Goal: Information Seeking & Learning: Learn about a topic

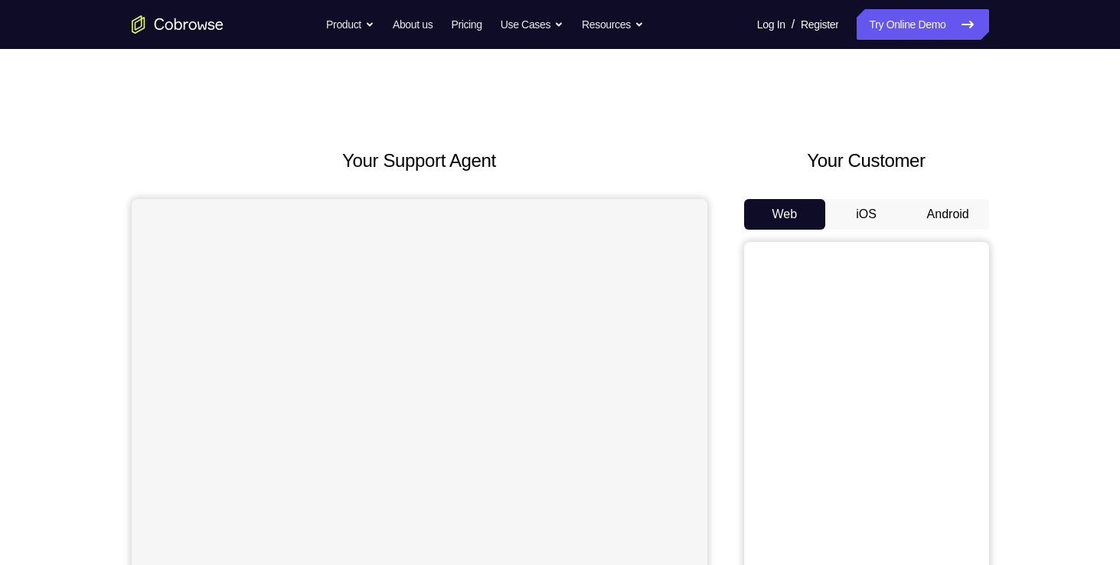
click at [939, 221] on button "Android" at bounding box center [948, 214] width 82 height 31
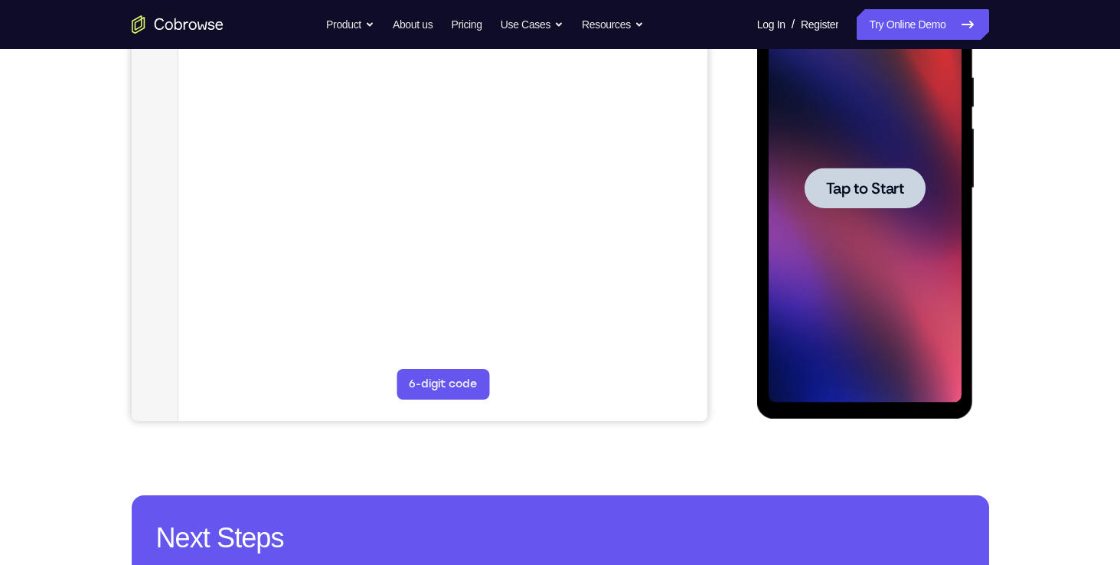
click at [849, 185] on span "Tap to Start" at bounding box center [865, 188] width 78 height 15
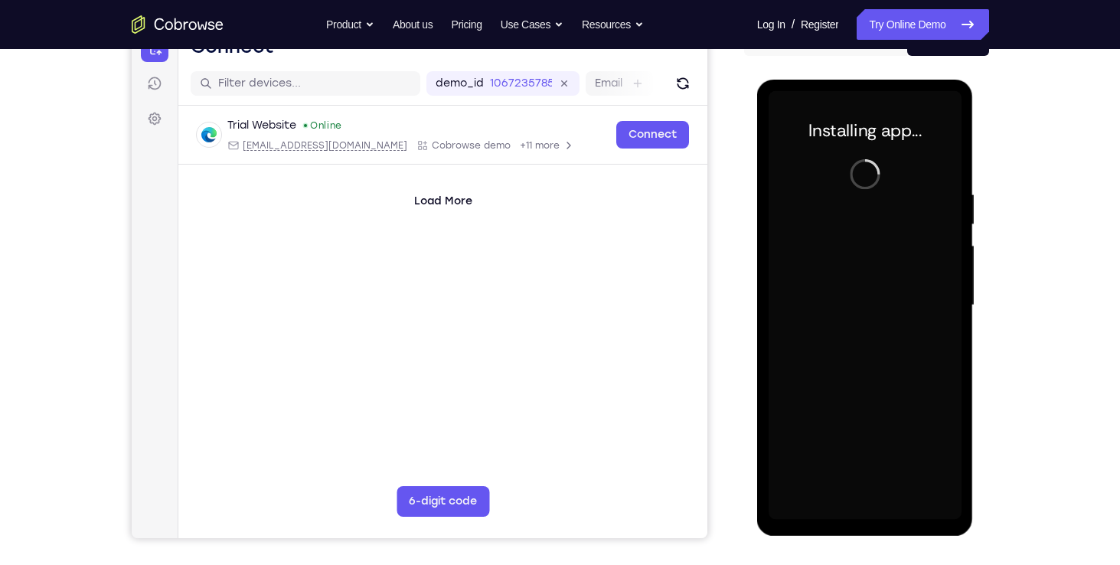
scroll to position [173, 0]
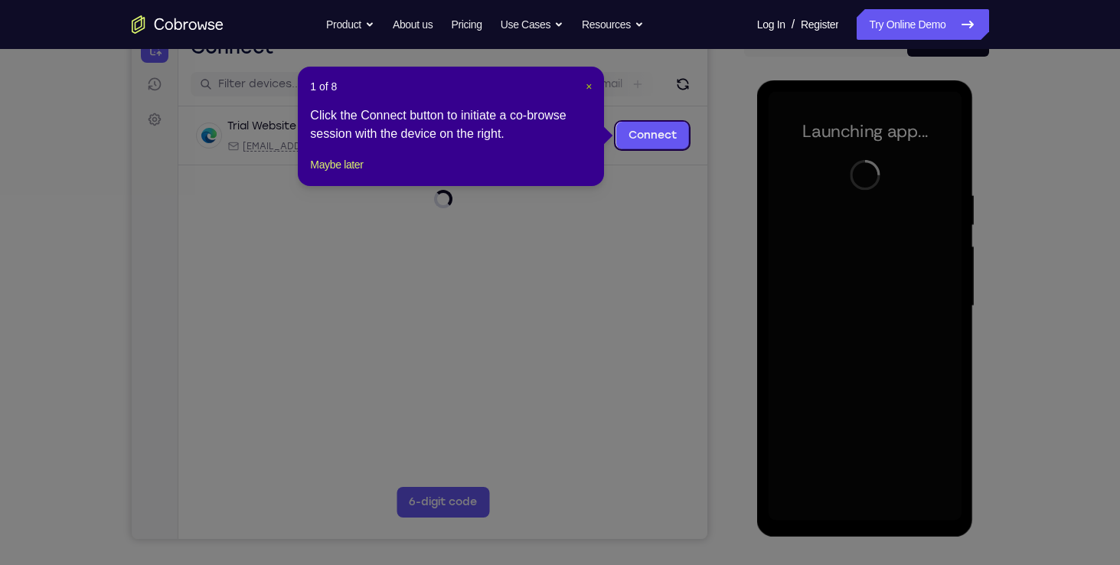
click at [589, 85] on span "×" at bounding box center [589, 86] width 6 height 12
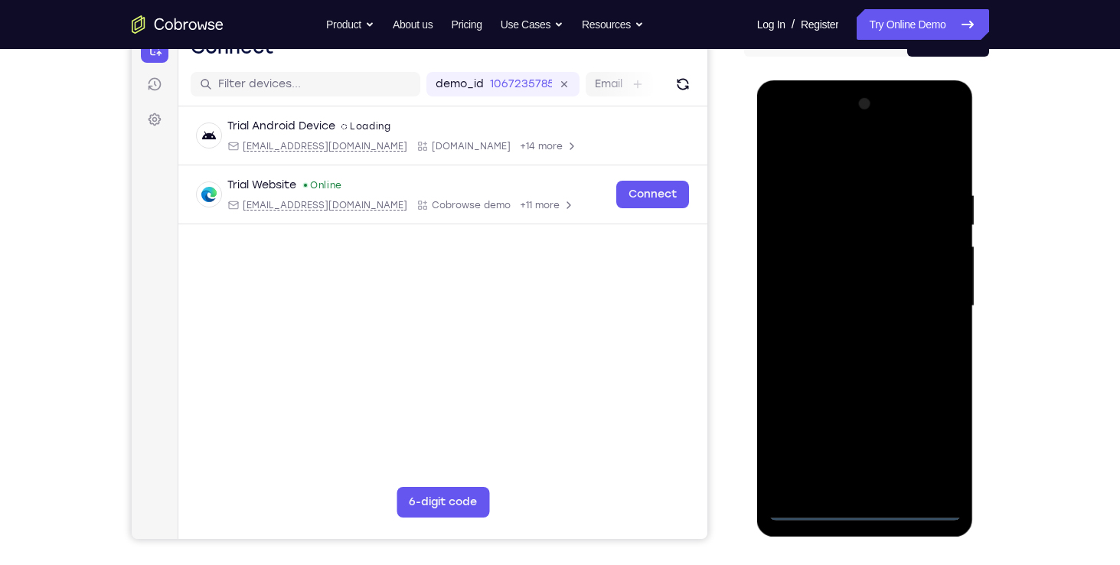
click at [867, 503] on div at bounding box center [865, 306] width 193 height 429
click at [861, 504] on div at bounding box center [865, 306] width 193 height 429
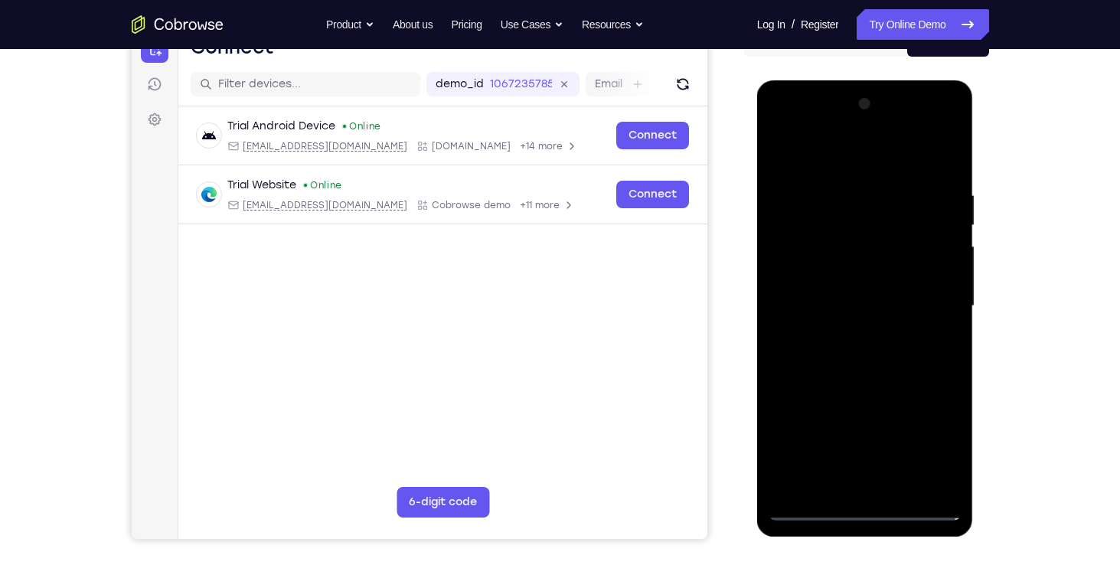
click at [871, 505] on div at bounding box center [865, 306] width 193 height 429
click at [867, 507] on div at bounding box center [865, 306] width 193 height 429
click at [873, 270] on div at bounding box center [865, 306] width 193 height 429
click at [929, 439] on div at bounding box center [865, 306] width 193 height 429
click at [887, 151] on div at bounding box center [865, 306] width 193 height 429
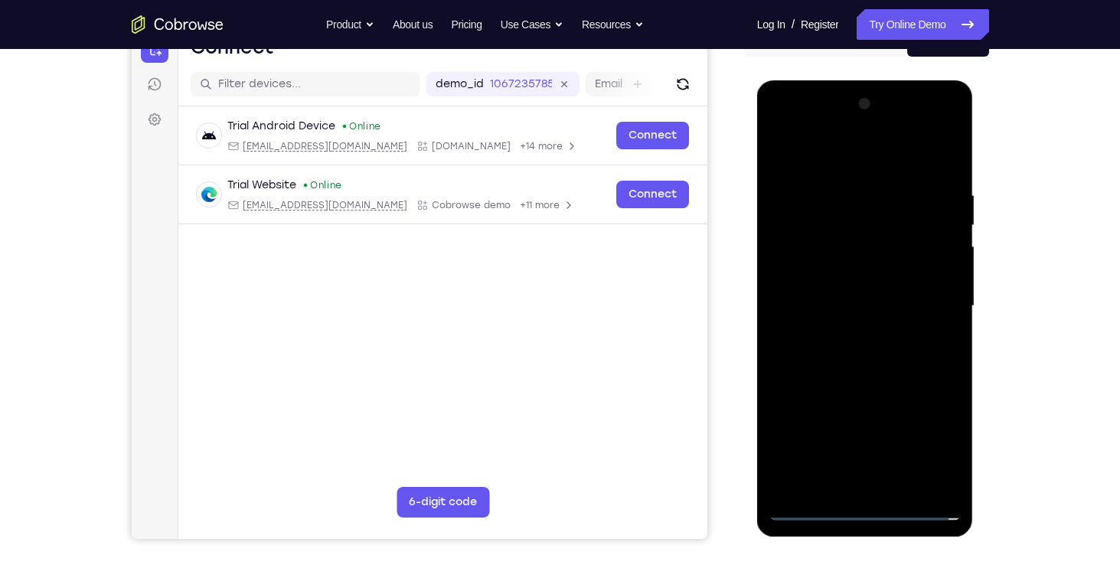
click at [930, 296] on div at bounding box center [865, 306] width 193 height 429
click at [850, 333] on div at bounding box center [865, 306] width 193 height 429
click at [847, 286] on div at bounding box center [865, 306] width 193 height 429
click at [840, 268] on div at bounding box center [865, 306] width 193 height 429
click at [845, 305] on div at bounding box center [865, 306] width 193 height 429
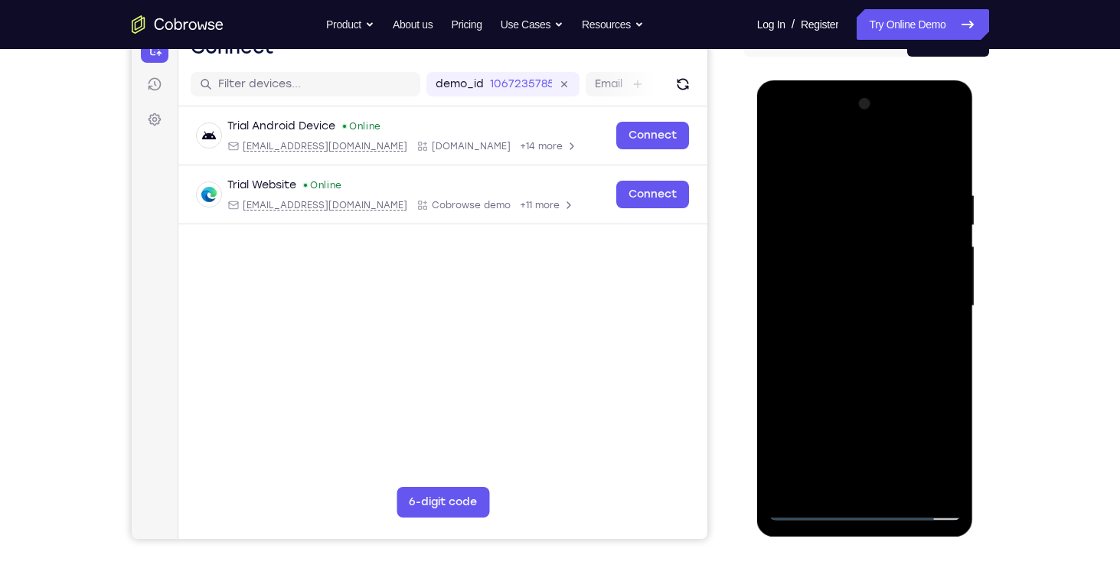
click at [844, 361] on div at bounding box center [865, 306] width 193 height 429
click at [851, 347] on div at bounding box center [865, 306] width 193 height 429
click at [950, 172] on div at bounding box center [865, 306] width 193 height 429
click at [950, 146] on div at bounding box center [865, 306] width 193 height 429
click at [781, 151] on div at bounding box center [865, 306] width 193 height 429
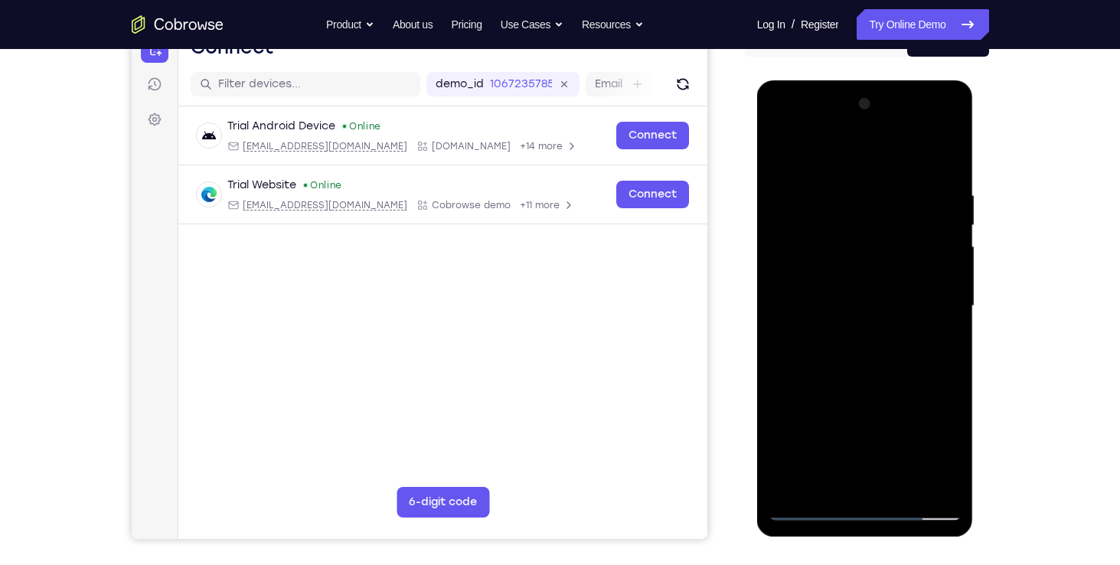
click at [797, 180] on div at bounding box center [865, 306] width 193 height 429
click at [791, 478] on div at bounding box center [865, 306] width 193 height 429
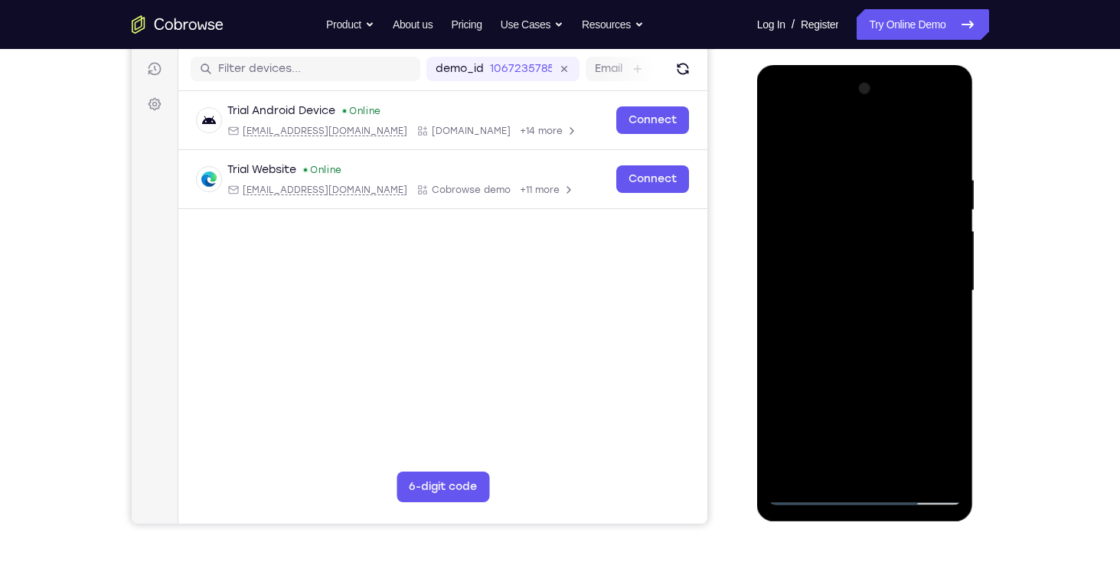
scroll to position [186, 0]
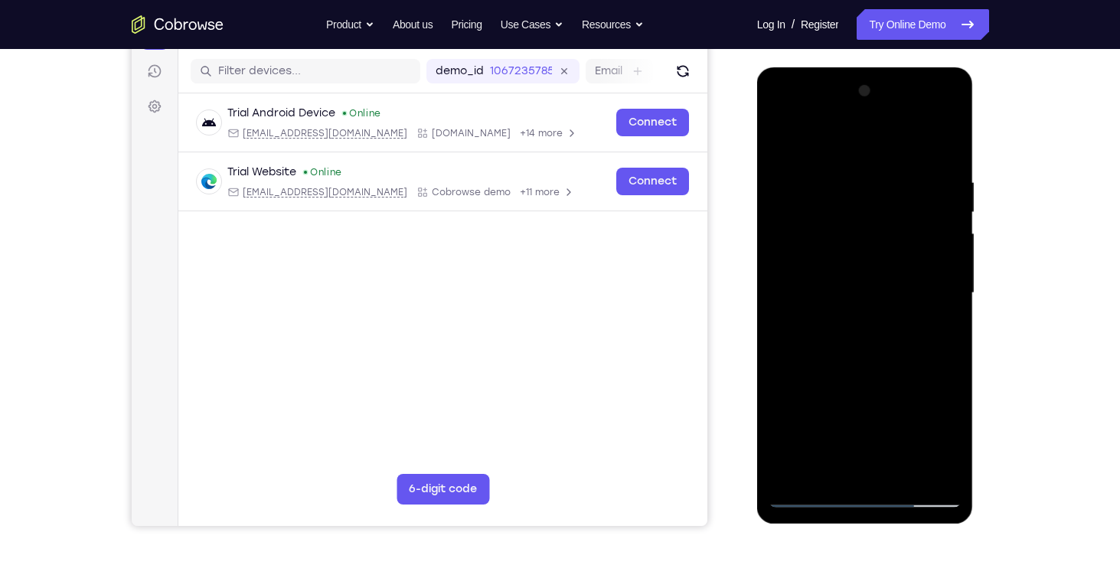
click at [851, 168] on div at bounding box center [865, 293] width 193 height 429
click at [906, 137] on div at bounding box center [865, 293] width 193 height 429
click at [921, 459] on div at bounding box center [865, 293] width 193 height 429
click at [944, 140] on div at bounding box center [865, 293] width 193 height 429
click at [904, 465] on div at bounding box center [865, 293] width 193 height 429
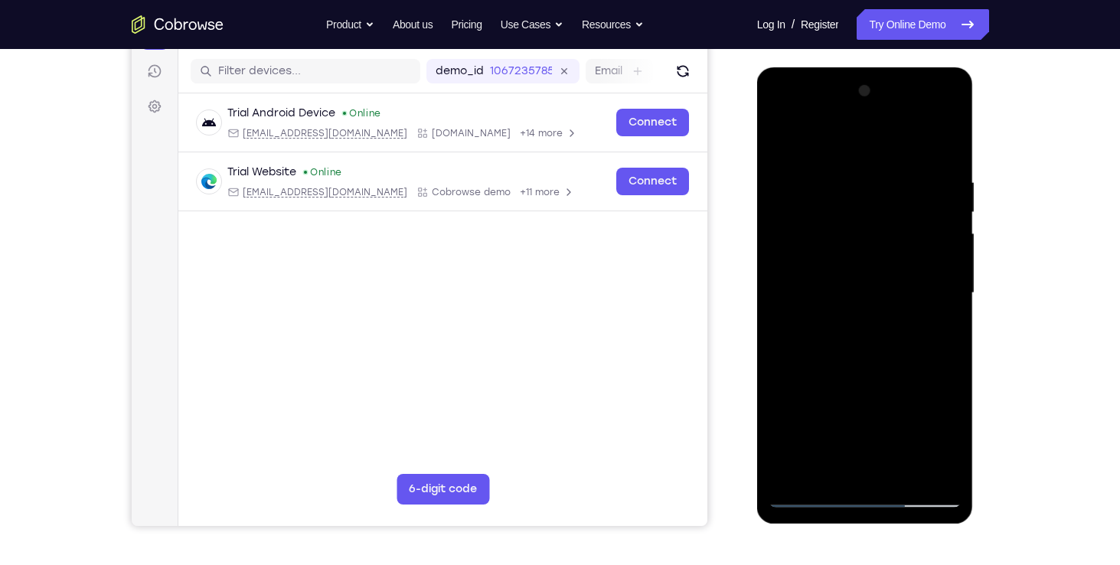
click at [889, 373] on div at bounding box center [865, 293] width 193 height 429
click at [779, 135] on div at bounding box center [865, 293] width 193 height 429
click at [903, 198] on div at bounding box center [865, 293] width 193 height 429
click at [941, 144] on div at bounding box center [865, 293] width 193 height 429
